Goal: Information Seeking & Learning: Find specific fact

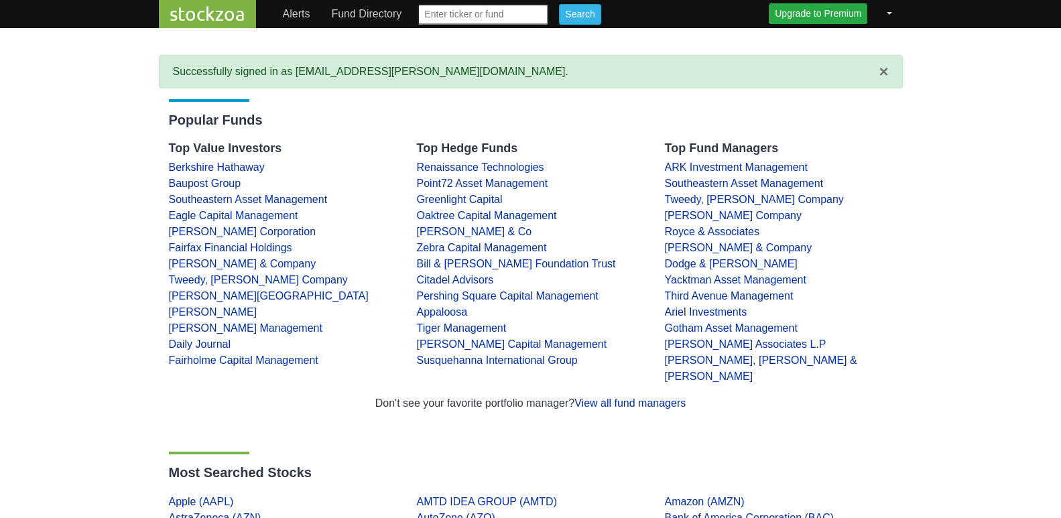
click at [462, 17] on input "text" at bounding box center [482, 14] width 131 height 21
type input "disney"
click at [559, 4] on input "Search" at bounding box center [580, 14] width 42 height 21
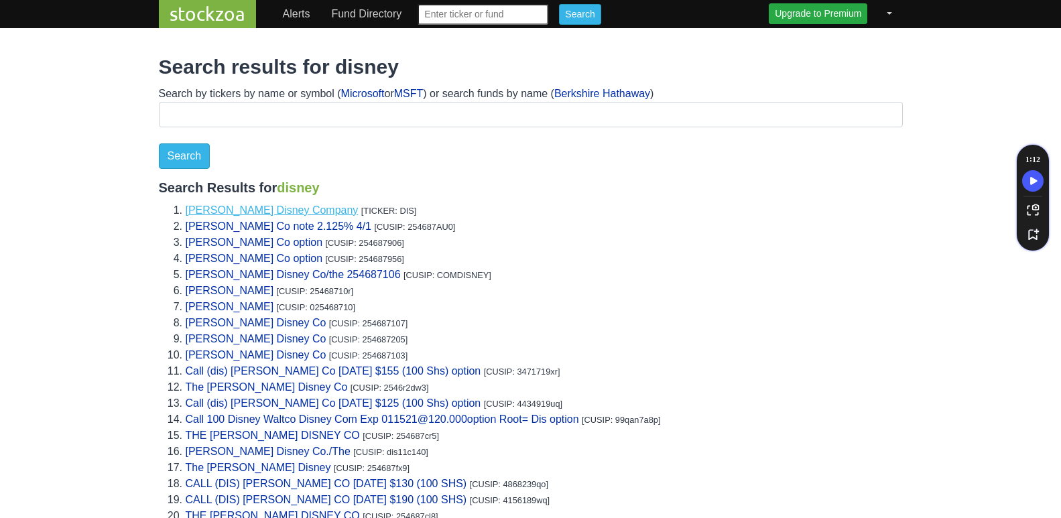
click at [266, 208] on link "Walt Disney Company" at bounding box center [272, 209] width 173 height 11
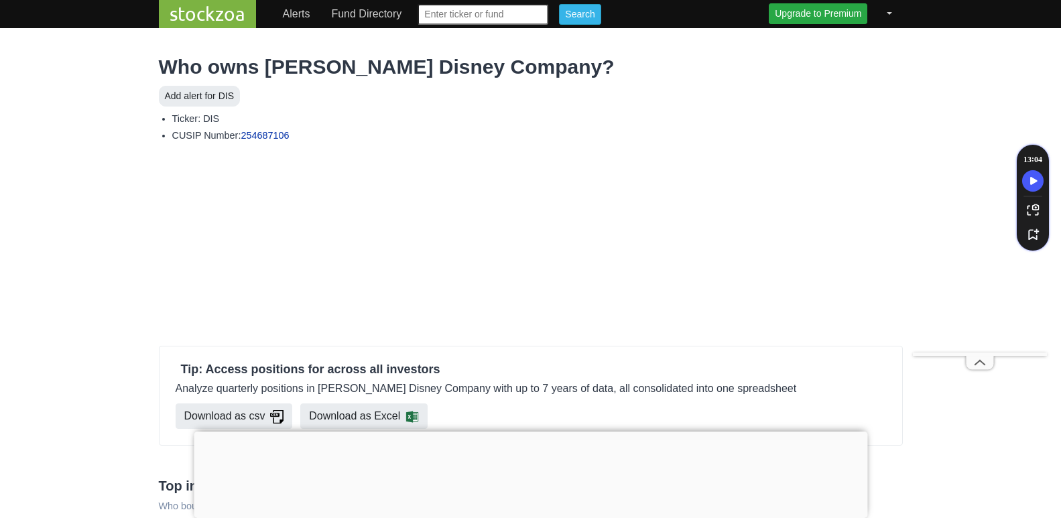
click at [461, 16] on input "text" at bounding box center [482, 14] width 131 height 21
type input "Netflix"
click at [559, 4] on input "Search" at bounding box center [580, 14] width 42 height 21
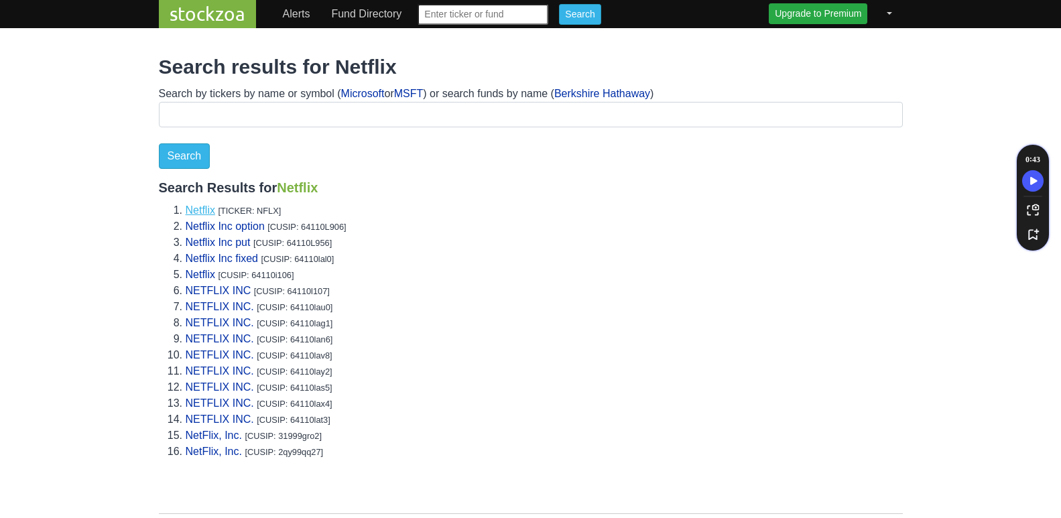
click at [206, 210] on link "Netflix" at bounding box center [200, 209] width 29 height 11
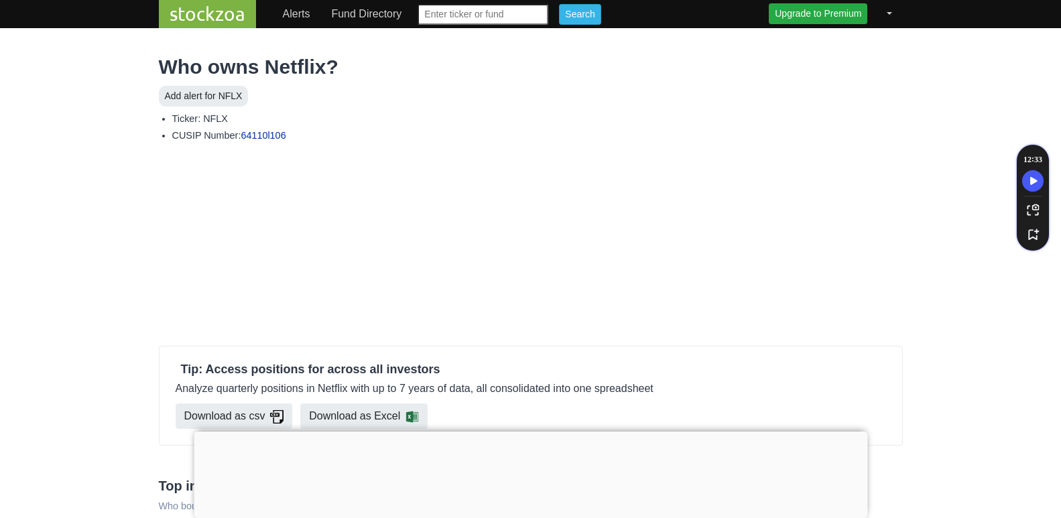
click at [514, 18] on input "text" at bounding box center [482, 14] width 131 height 21
type input "tubi"
click at [559, 4] on input "Search" at bounding box center [580, 14] width 42 height 21
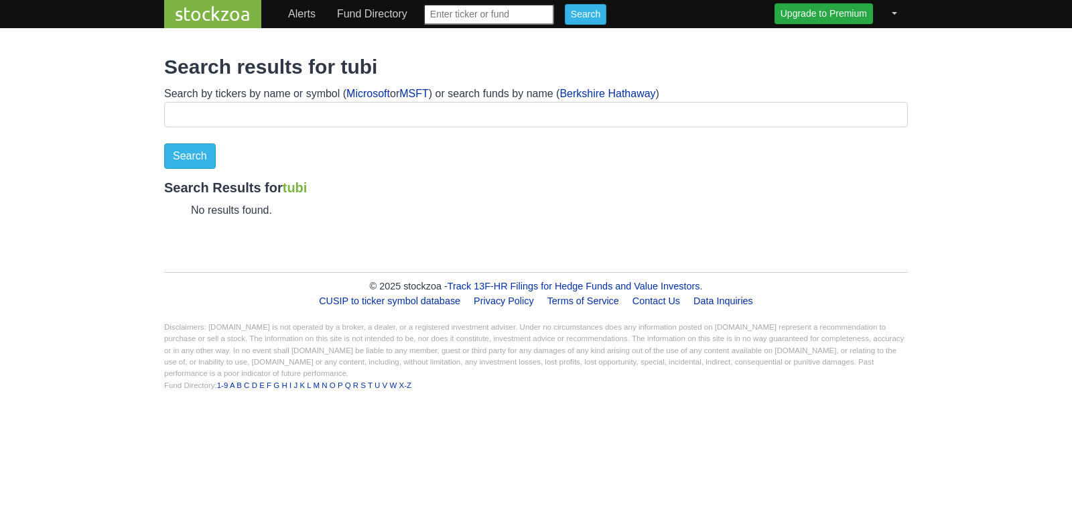
click at [487, 9] on input "text" at bounding box center [489, 14] width 131 height 21
type input "paramount"
click at [565, 4] on input "Search" at bounding box center [586, 14] width 42 height 21
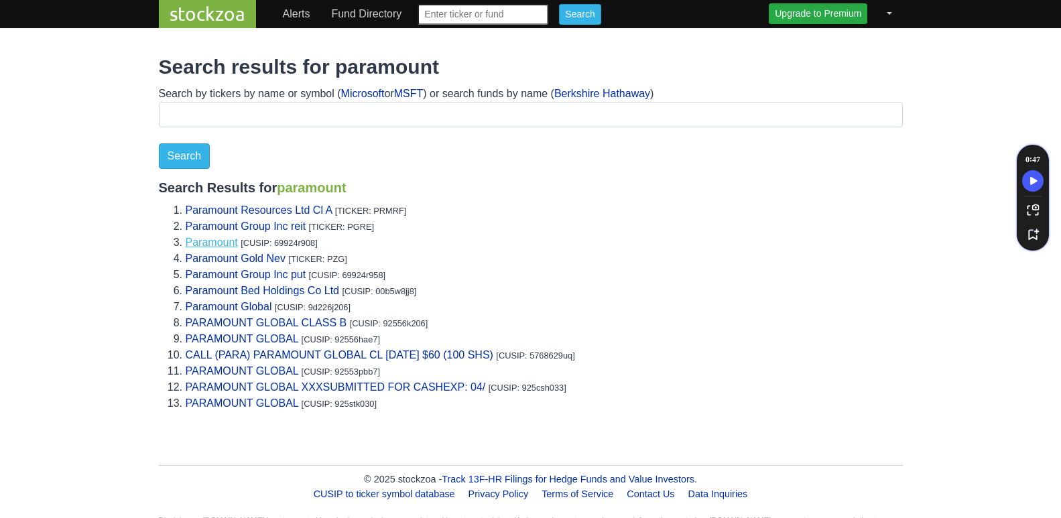
click at [221, 241] on link "Paramount" at bounding box center [212, 242] width 52 height 11
click at [279, 224] on link "Paramount Group Inc reit" at bounding box center [246, 225] width 121 height 11
click at [223, 306] on link "Paramount Global" at bounding box center [229, 306] width 86 height 11
click at [231, 338] on link "PARAMOUNT GLOBAL" at bounding box center [242, 338] width 113 height 11
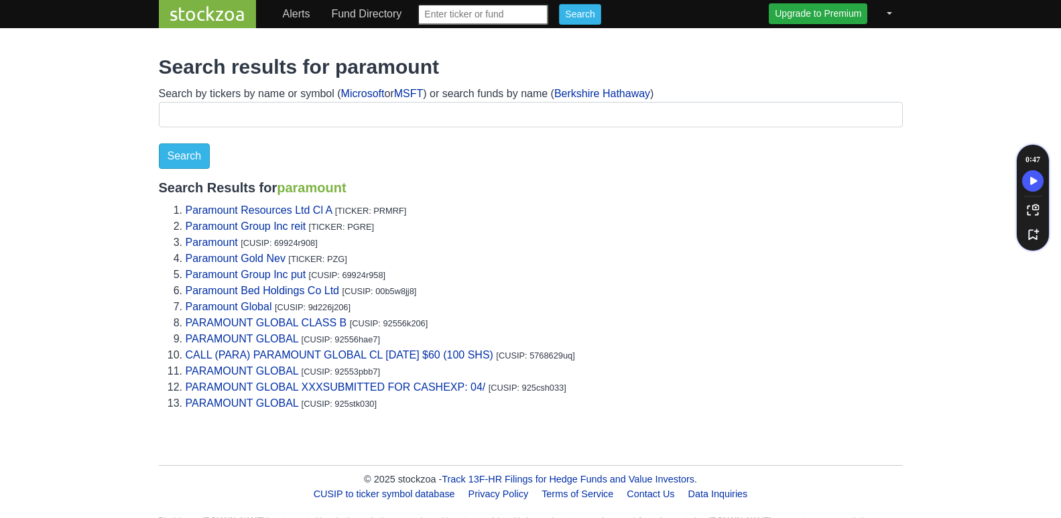
click at [472, 10] on input "text" at bounding box center [482, 14] width 131 height 21
type input "paramount skydance"
click at [559, 4] on input "Search" at bounding box center [580, 14] width 42 height 21
click at [246, 318] on link "PARAMOUNT GLOBAL CLASS B" at bounding box center [266, 322] width 161 height 11
click at [254, 371] on link "PARAMOUNT GLOBAL" at bounding box center [242, 370] width 113 height 11
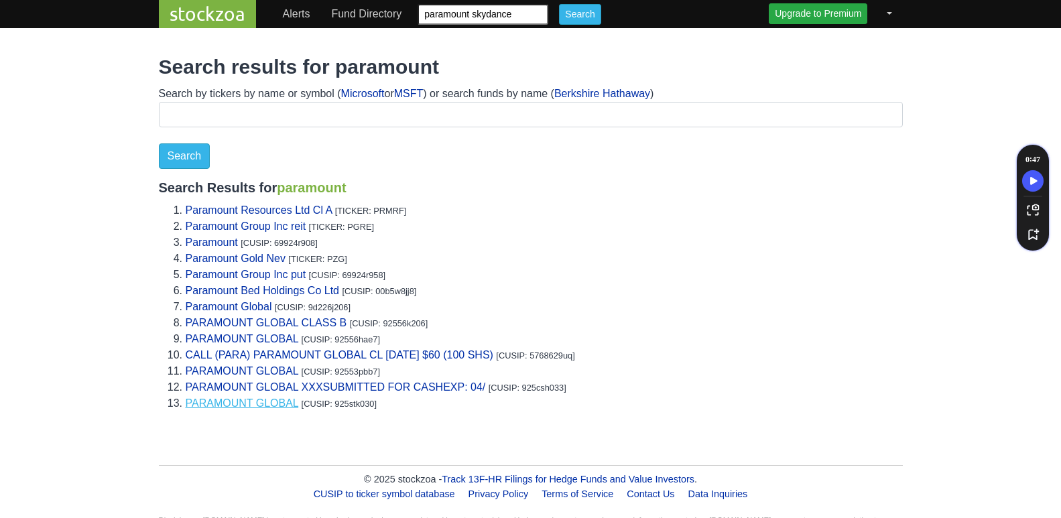
click at [233, 402] on link "PARAMOUNT GLOBAL" at bounding box center [242, 402] width 113 height 11
click at [380, 387] on link "PARAMOUNT GLOBAL XXXSUBMITTED FOR CASHEXP: 04/" at bounding box center [336, 386] width 300 height 11
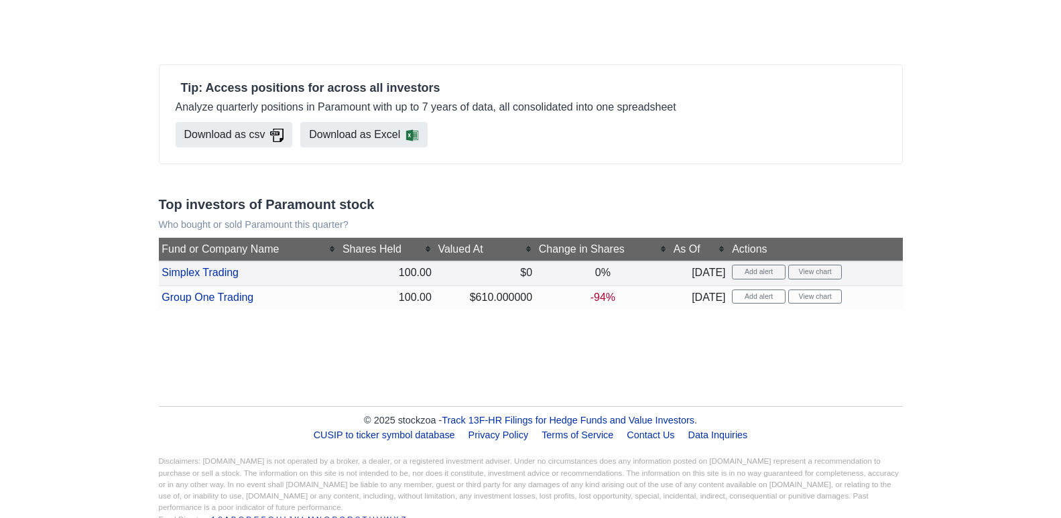
scroll to position [306, 0]
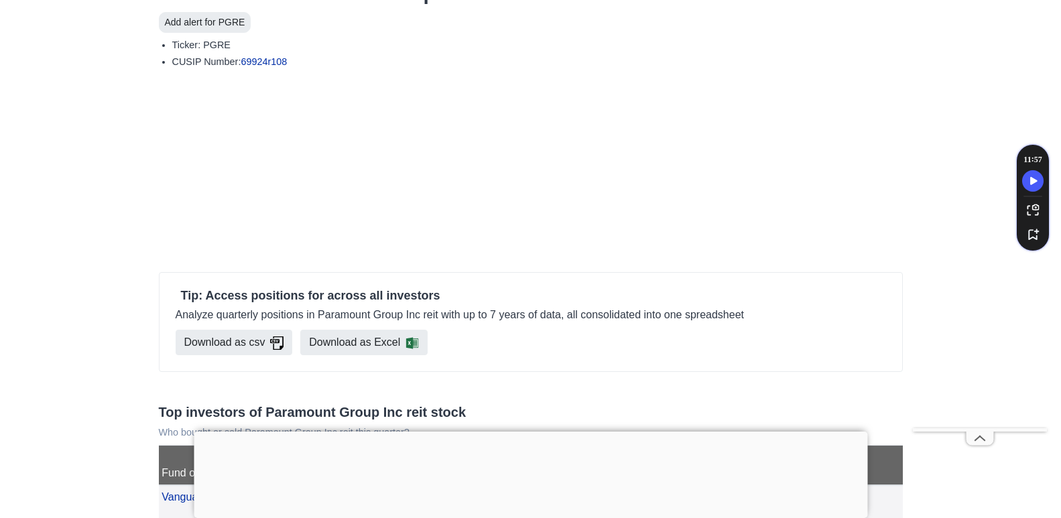
scroll to position [201, 0]
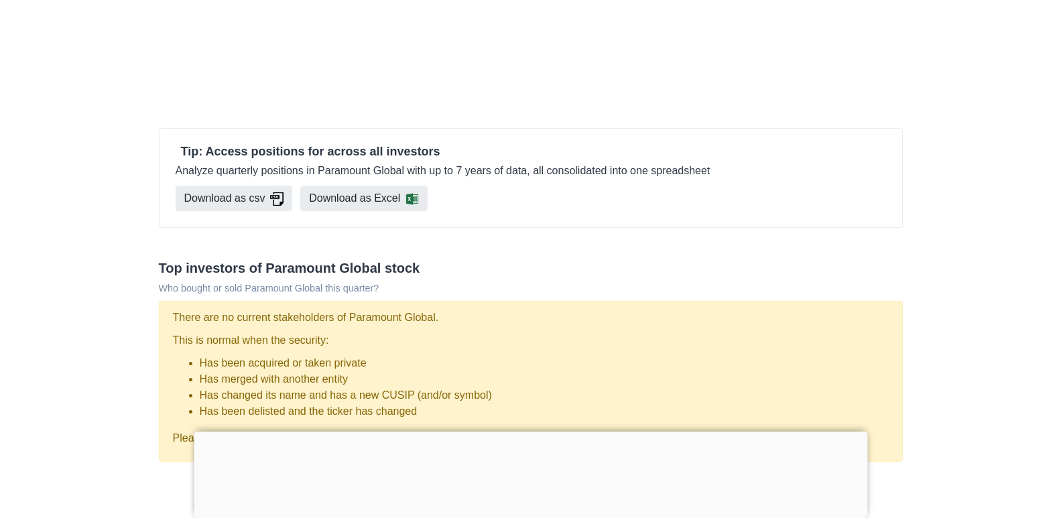
scroll to position [402, 0]
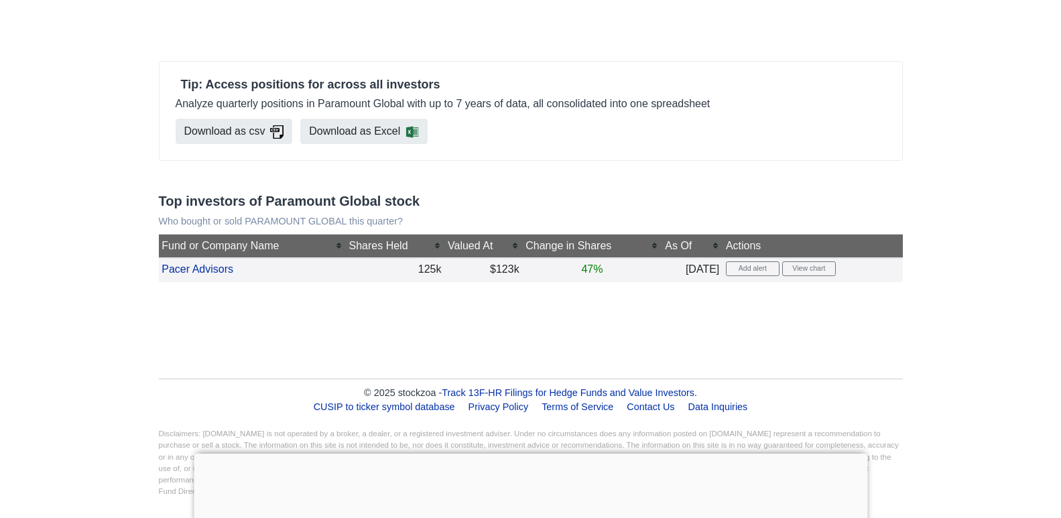
scroll to position [268, 0]
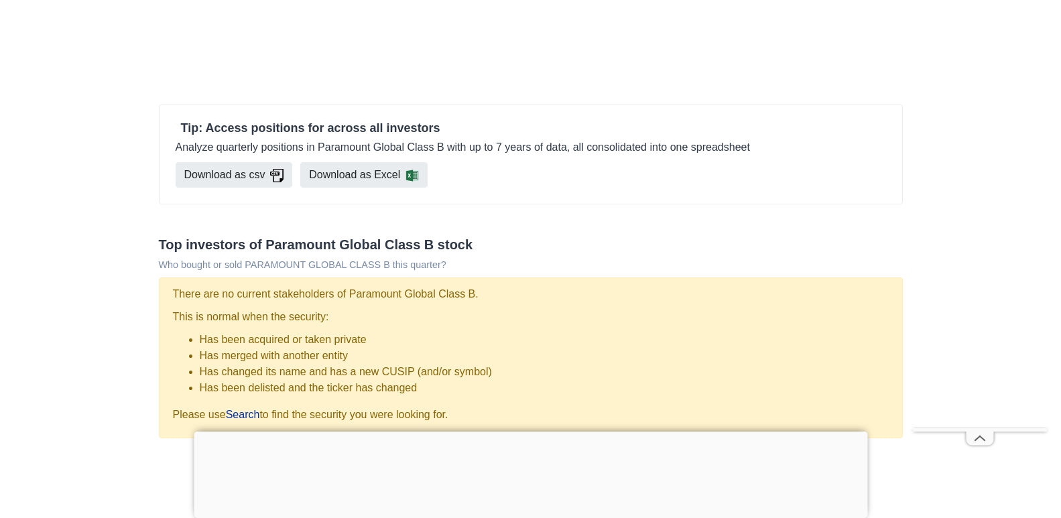
scroll to position [201, 0]
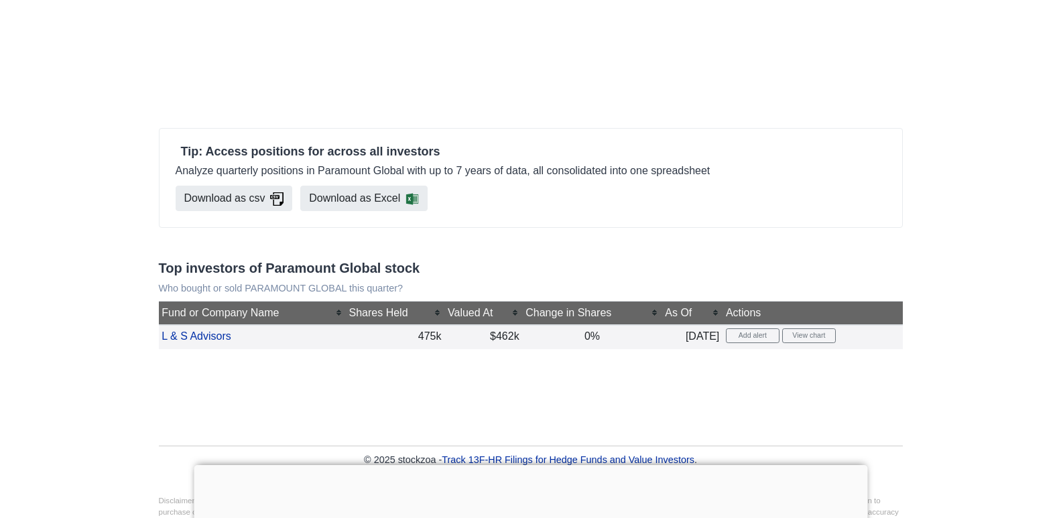
scroll to position [201, 0]
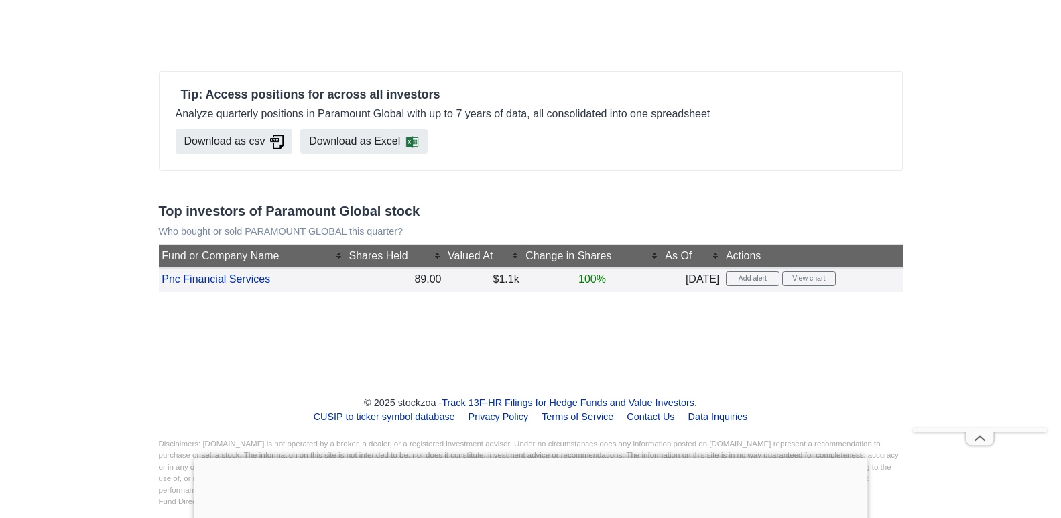
scroll to position [268, 0]
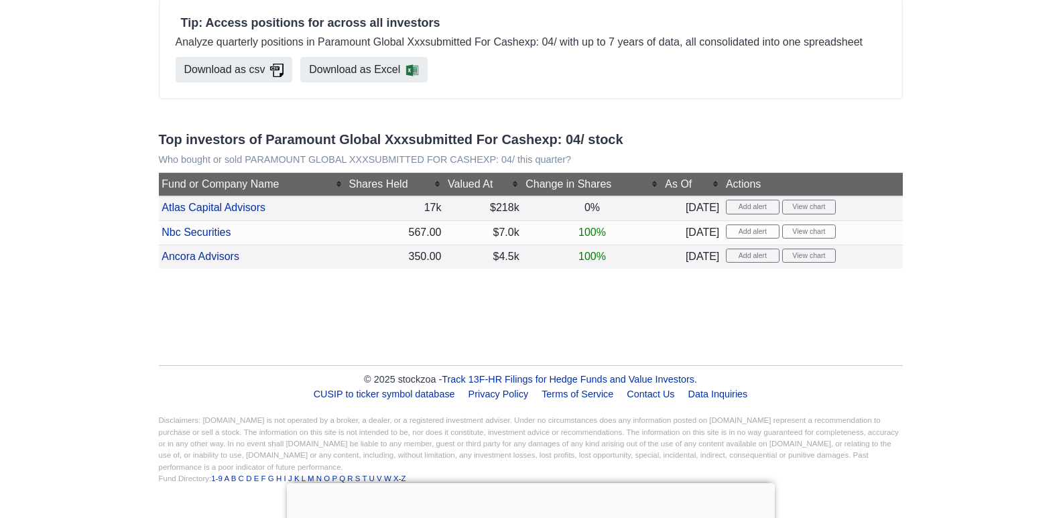
scroll to position [330, 0]
click at [241, 207] on link "Atlas Capital Advisors" at bounding box center [213, 207] width 104 height 11
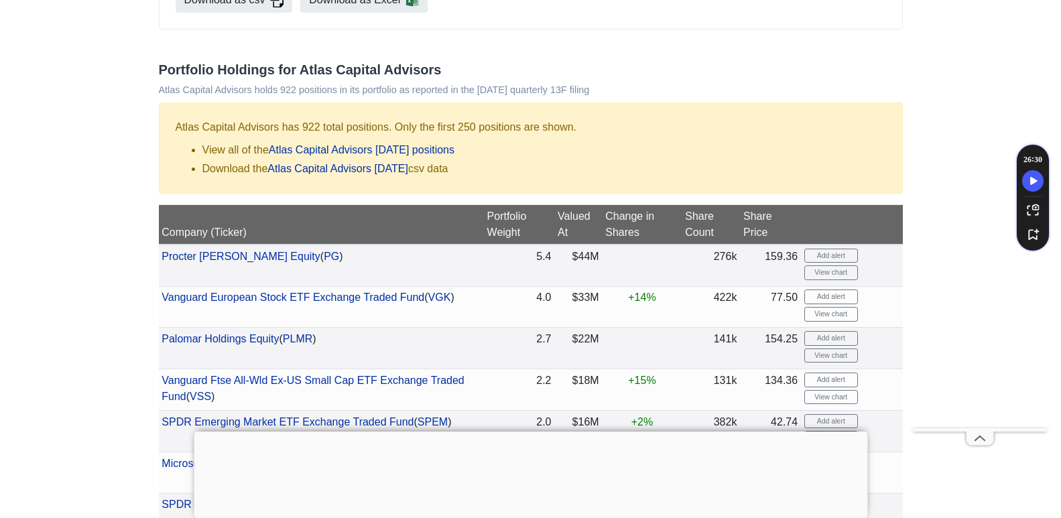
scroll to position [670, 0]
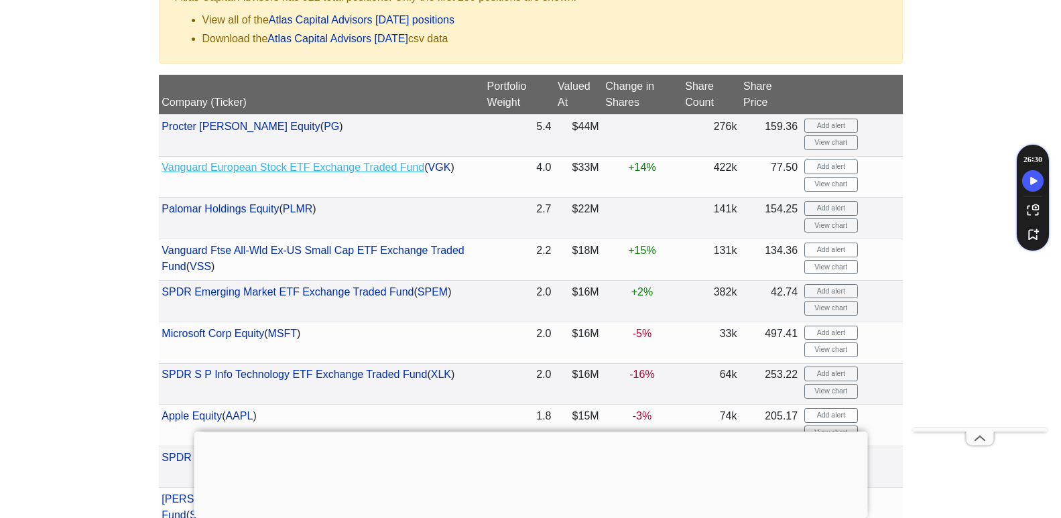
click at [204, 165] on link "Vanguard European Stock ETF Exchange Traded Fund" at bounding box center [292, 166] width 263 height 11
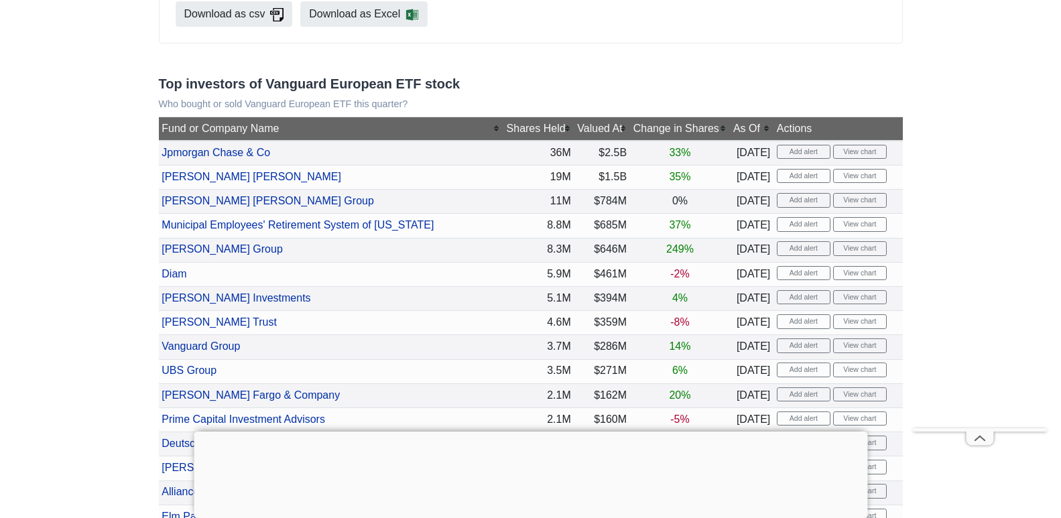
scroll to position [402, 0]
click at [204, 150] on link "Jpmorgan Chase & Co" at bounding box center [215, 152] width 109 height 11
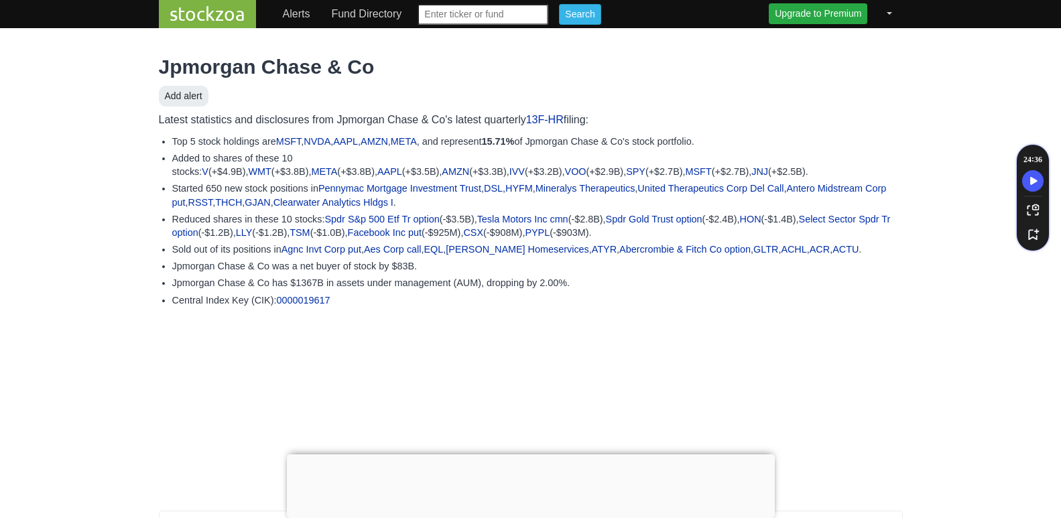
click at [471, 11] on input "text" at bounding box center [482, 14] width 131 height 21
type input "n"
type input "a"
type input "national amusements"
click at [559, 4] on input "Search" at bounding box center [580, 14] width 42 height 21
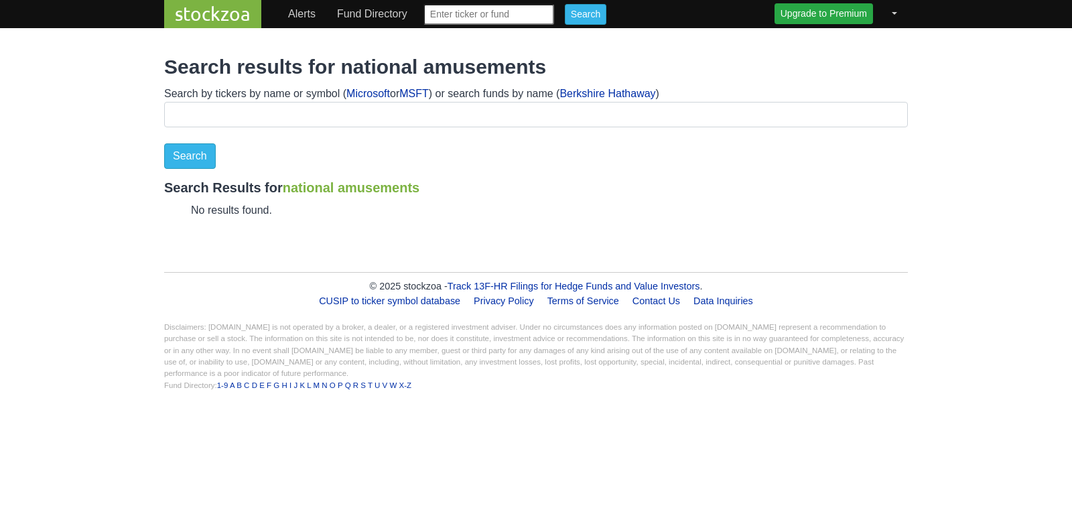
click at [472, 14] on input "text" at bounding box center [489, 14] width 131 height 21
type input "PSKY"
click at [565, 4] on input "Search" at bounding box center [586, 14] width 42 height 21
click at [200, 211] on link "NSK" at bounding box center [202, 209] width 22 height 11
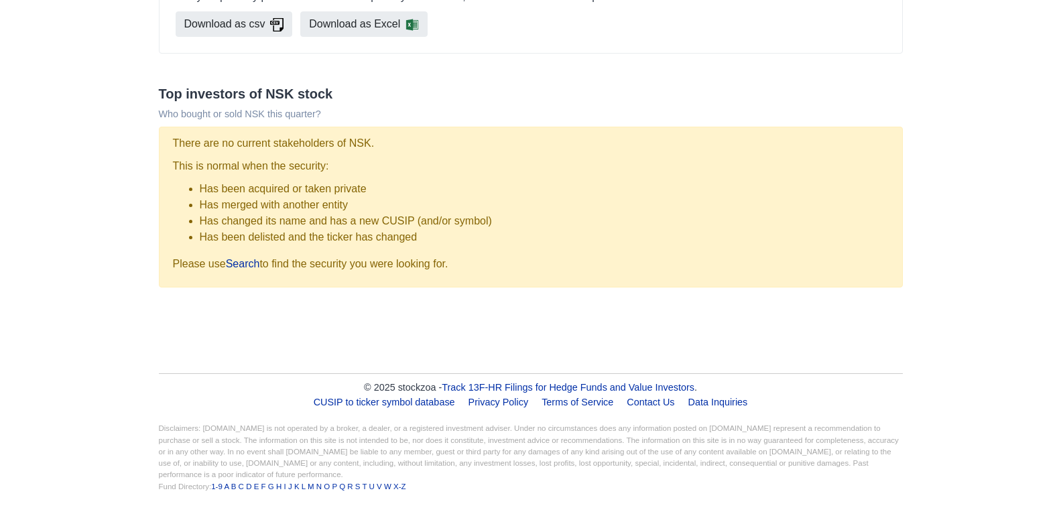
scroll to position [400, 0]
